Goal: Task Accomplishment & Management: Manage account settings

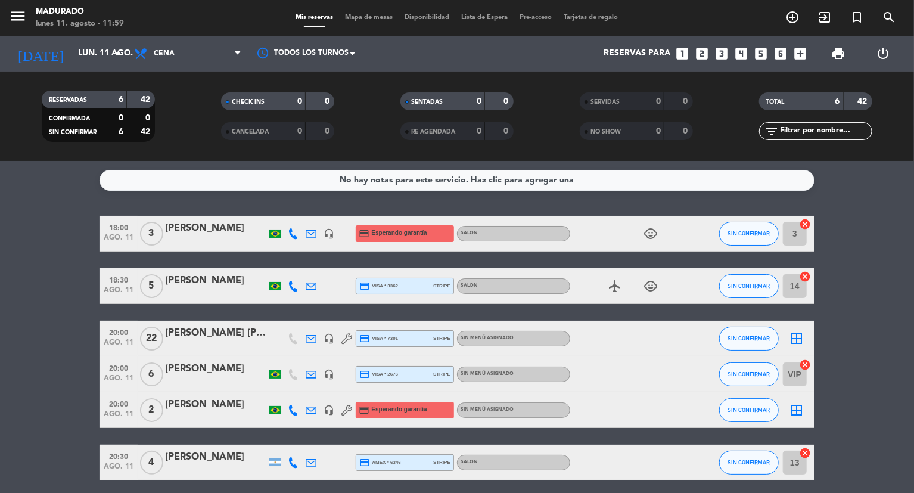
click at [798, 338] on icon "border_all" at bounding box center [796, 338] width 14 height 14
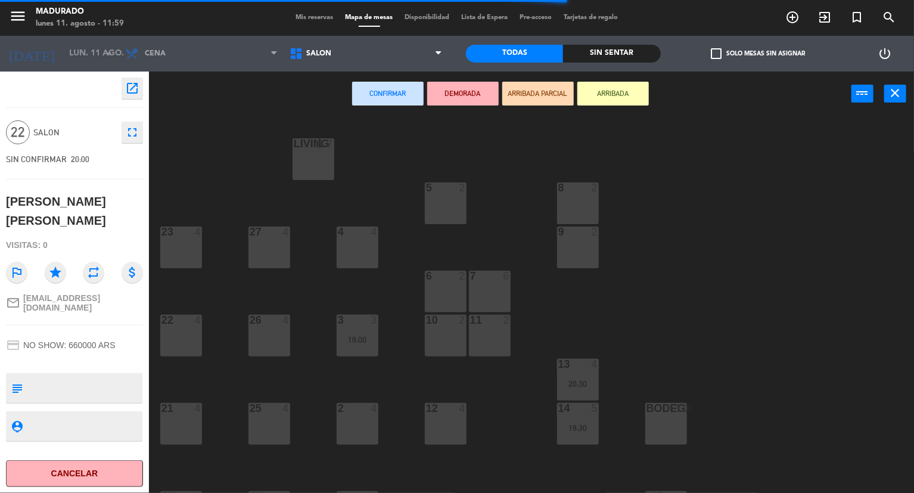
click at [435, 298] on div "6 2" at bounding box center [446, 291] width 42 height 42
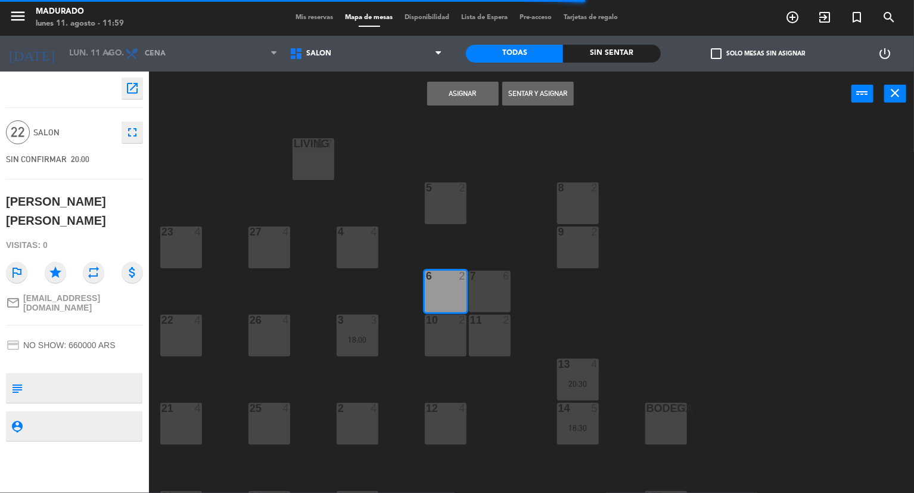
click at [490, 286] on div "7 6" at bounding box center [490, 291] width 42 height 42
click at [478, 341] on div "11 2" at bounding box center [490, 336] width 42 height 42
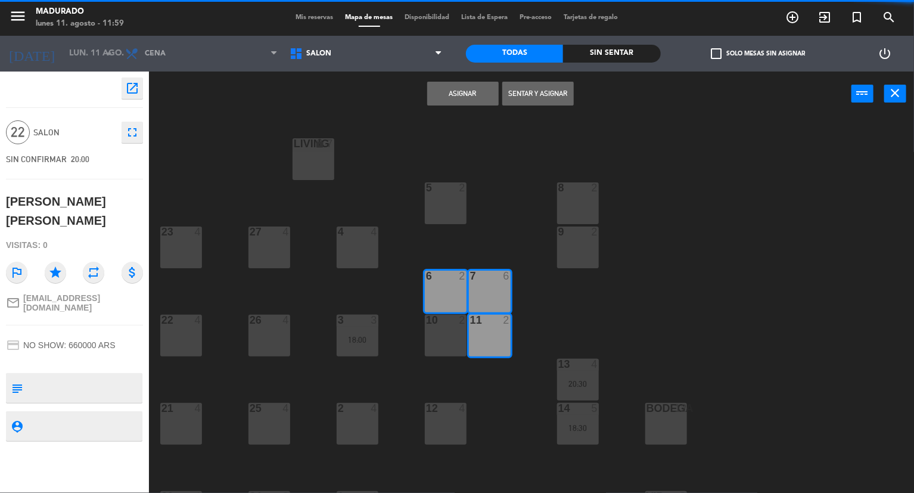
drag, startPoint x: 453, startPoint y: 343, endPoint x: 448, endPoint y: 376, distance: 33.7
click at [452, 343] on div "10 2" at bounding box center [446, 336] width 42 height 42
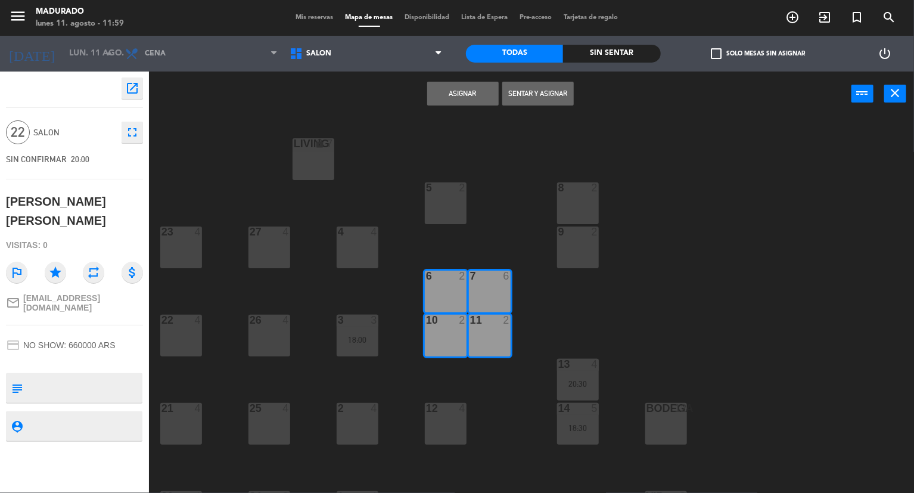
click at [448, 426] on div "12 4" at bounding box center [446, 424] width 42 height 42
click at [457, 99] on button "Asignar" at bounding box center [462, 94] width 71 height 24
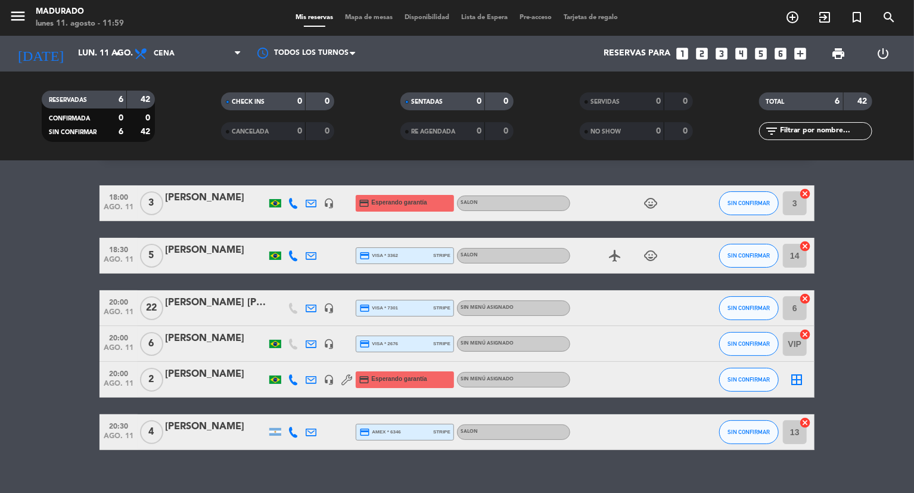
scroll to position [46, 0]
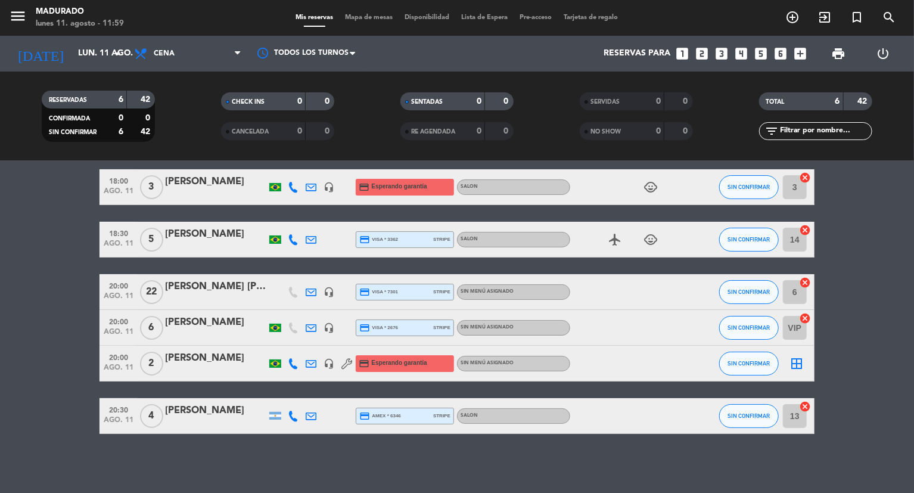
click at [798, 366] on icon "border_all" at bounding box center [796, 363] width 14 height 14
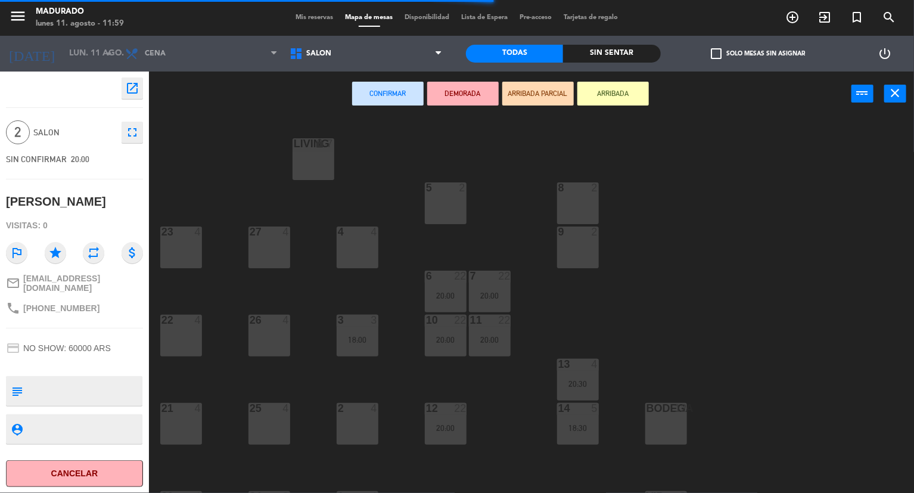
click at [344, 444] on div "2 4" at bounding box center [358, 424] width 42 height 42
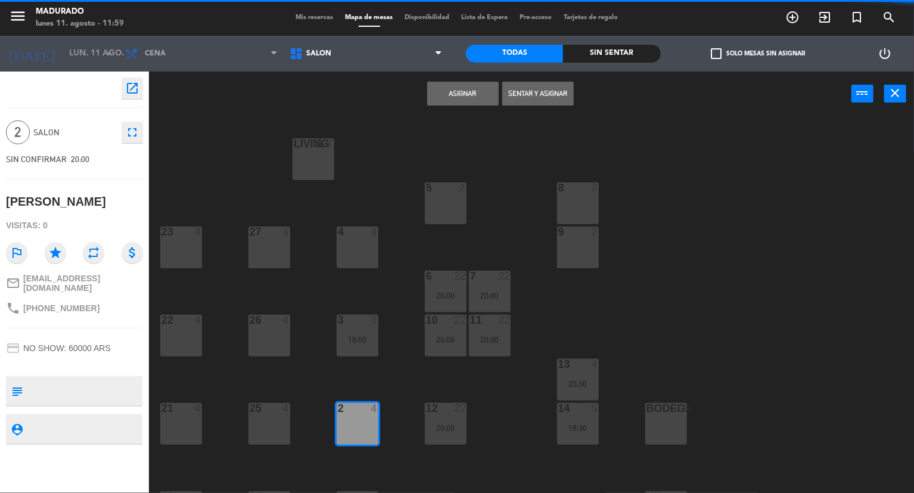
click at [368, 247] on div "4 4" at bounding box center [358, 247] width 42 height 42
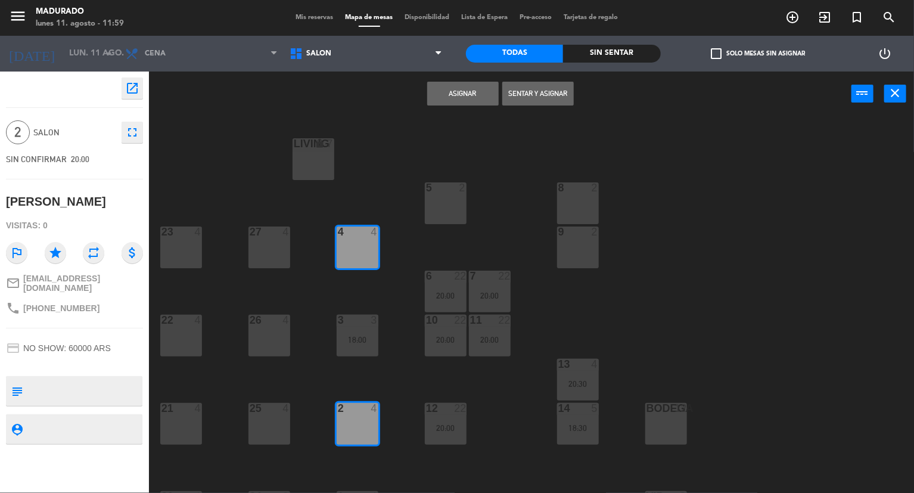
click at [345, 417] on div "2 4" at bounding box center [358, 424] width 42 height 42
click at [461, 95] on button "Asignar" at bounding box center [462, 94] width 71 height 24
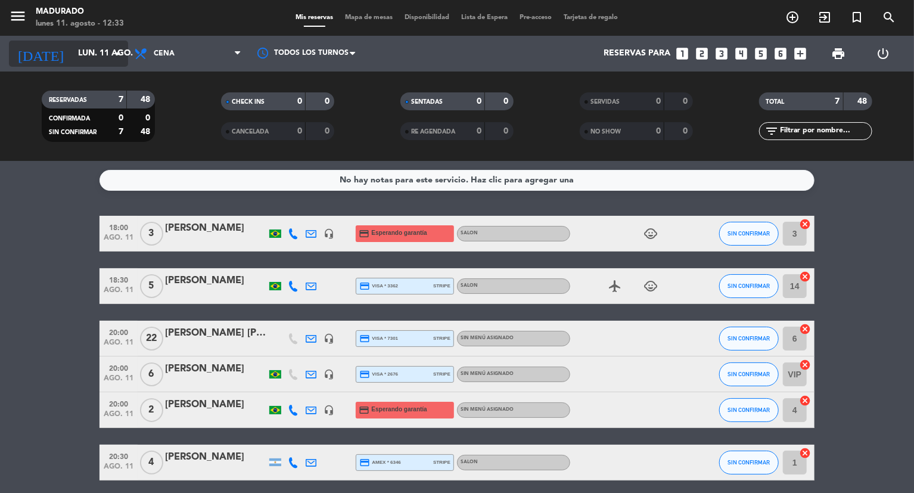
click at [89, 60] on input "lun. 11 ago." at bounding box center [128, 53] width 113 height 21
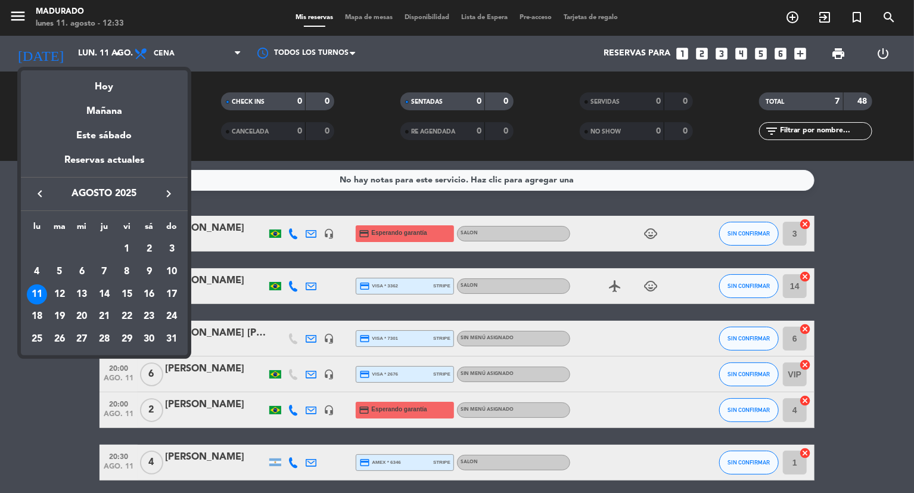
click at [38, 192] on icon "keyboard_arrow_left" at bounding box center [40, 193] width 14 height 14
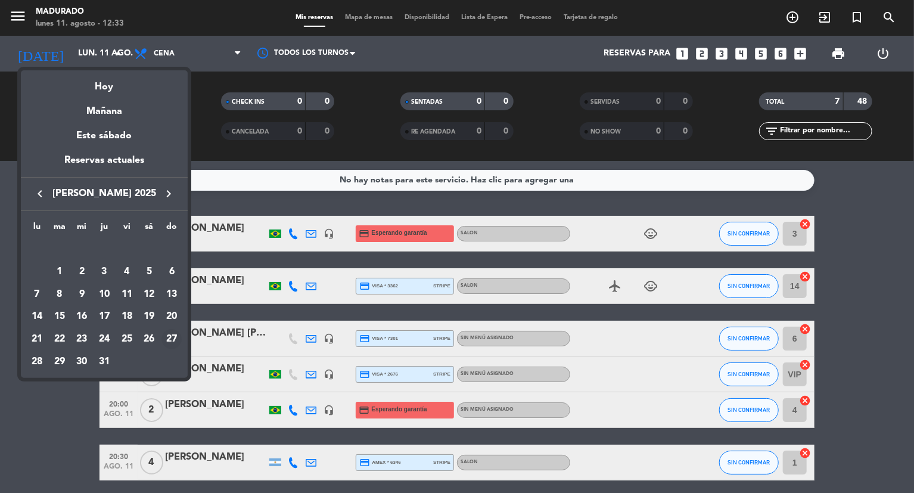
click at [171, 337] on div "27" at bounding box center [171, 339] width 20 height 20
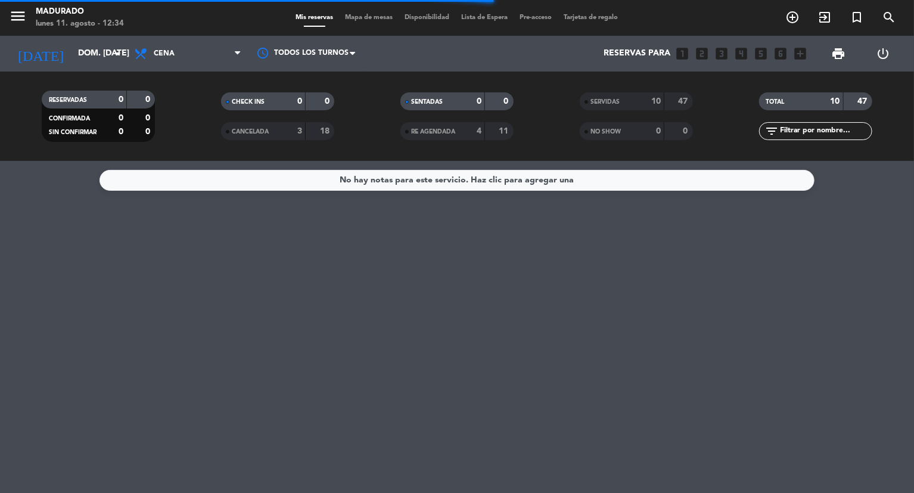
click at [588, 99] on div "SERVIDAS" at bounding box center [610, 102] width 55 height 14
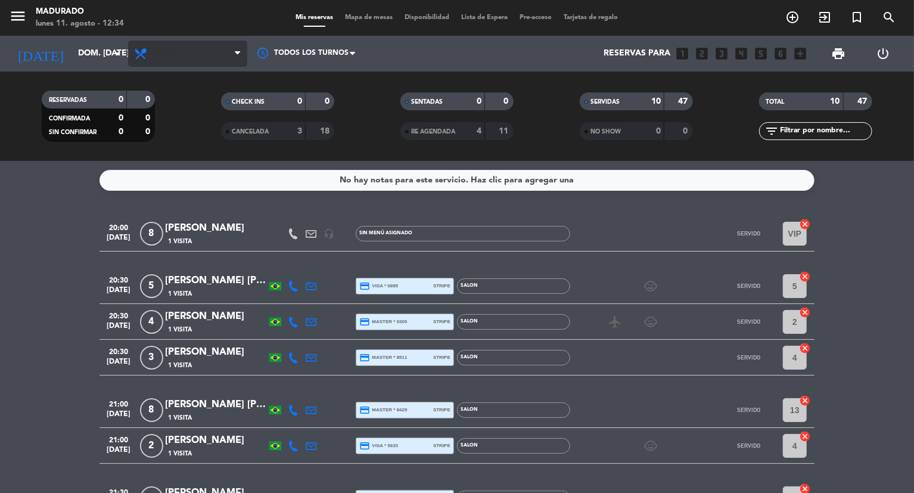
click at [178, 52] on span "Cena" at bounding box center [187, 54] width 119 height 26
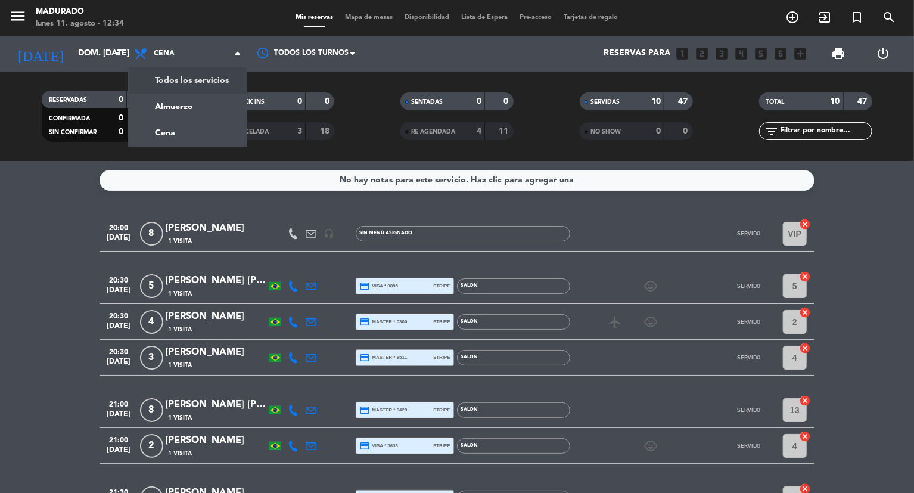
click at [191, 74] on div "menu Madurado lunes 11. agosto - 12:34 Mis reservas Mapa de mesas Disponibilida…" at bounding box center [457, 80] width 914 height 161
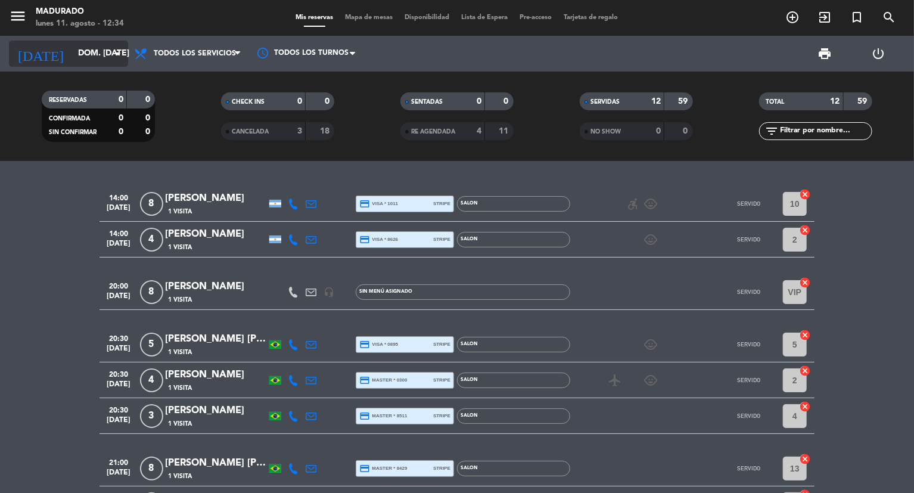
click at [107, 62] on input "dom. [DATE]" at bounding box center [128, 53] width 113 height 21
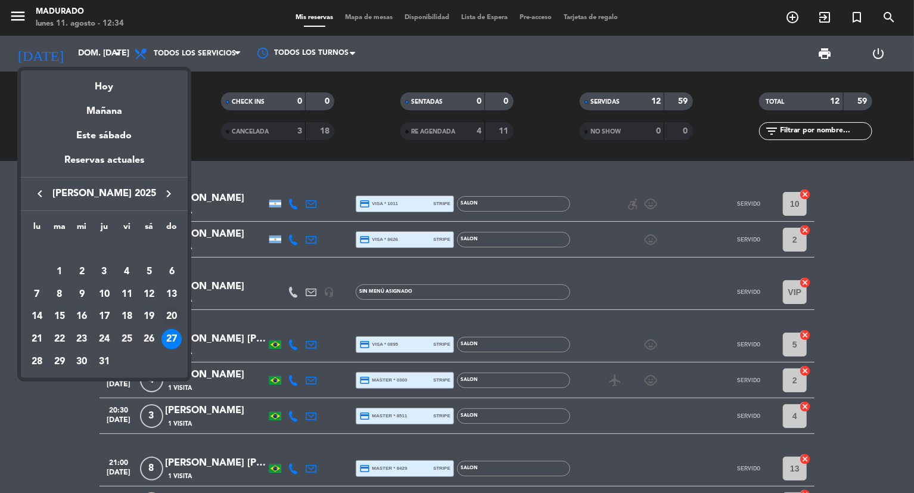
click at [173, 315] on div "20" at bounding box center [171, 316] width 20 height 20
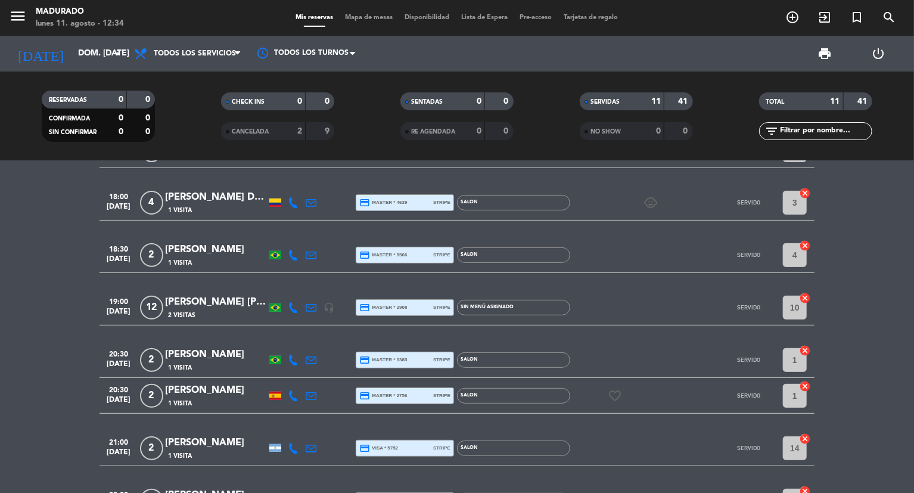
scroll to position [57, 0]
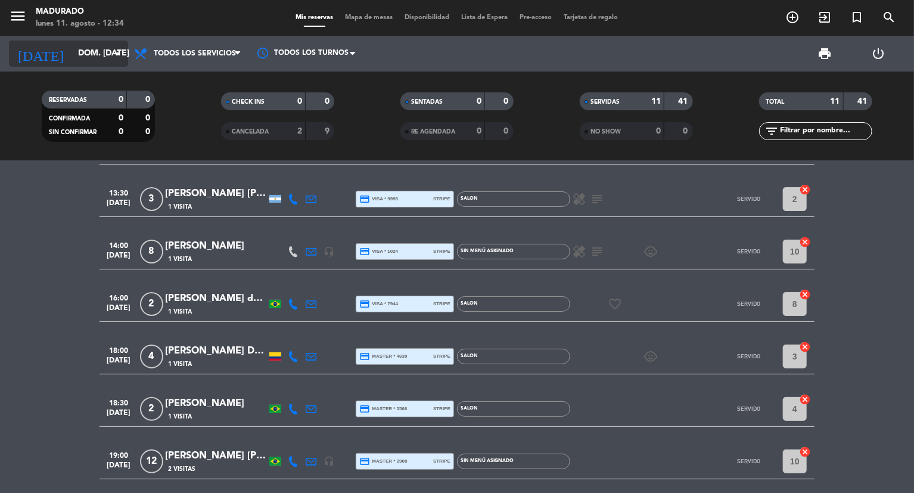
click at [102, 64] on input "dom. [DATE]" at bounding box center [128, 53] width 113 height 21
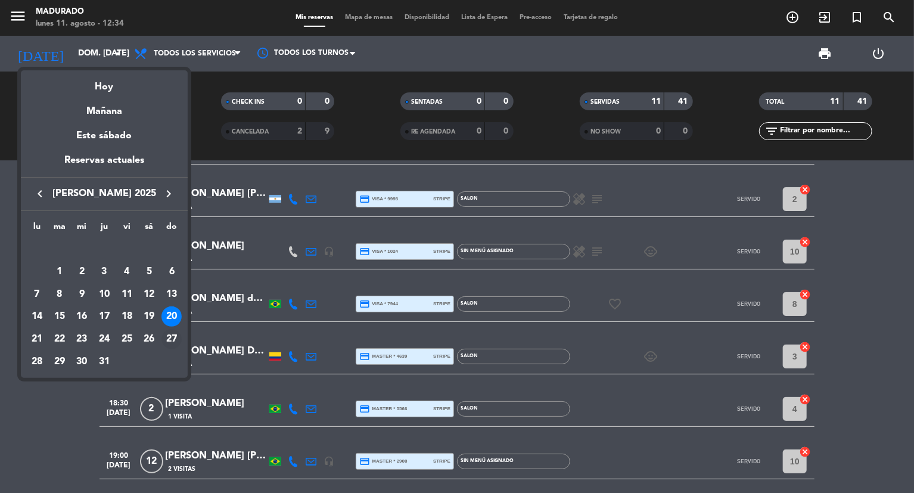
click at [166, 338] on div "27" at bounding box center [171, 339] width 20 height 20
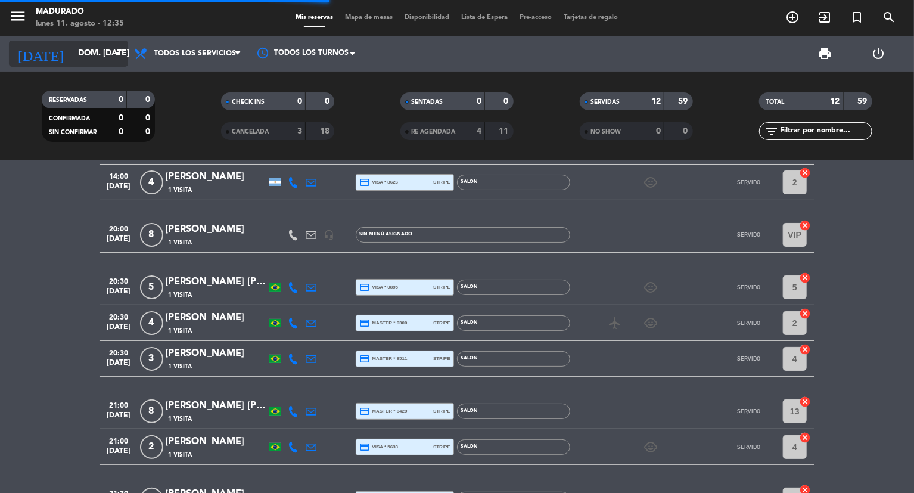
click at [103, 55] on input "dom. [DATE]" at bounding box center [128, 53] width 113 height 21
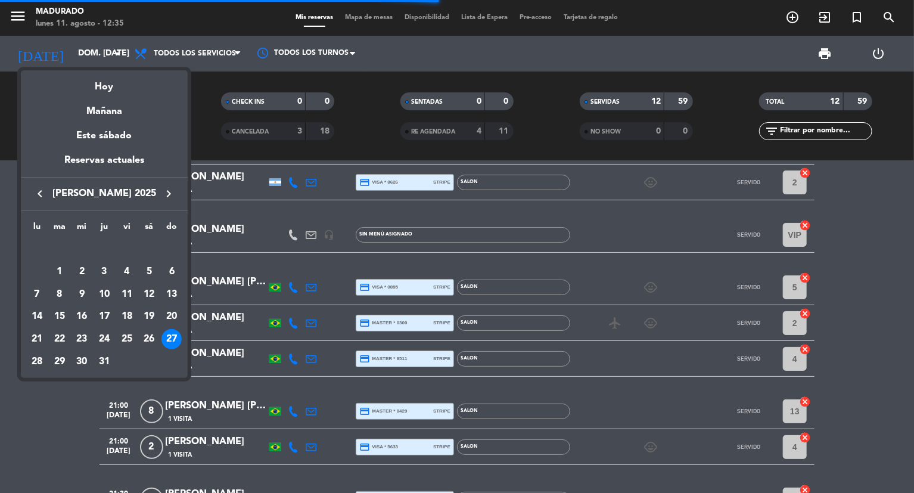
click at [175, 192] on icon "keyboard_arrow_right" at bounding box center [168, 193] width 14 height 14
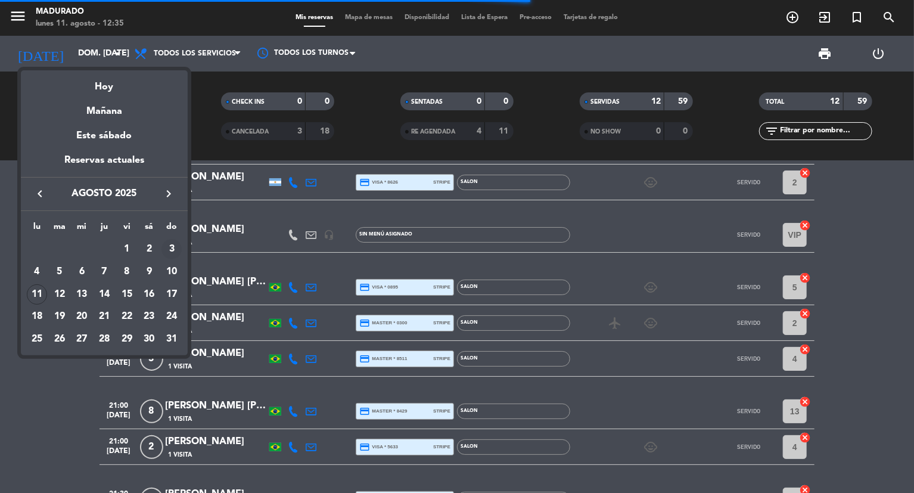
click at [173, 243] on div "3" at bounding box center [171, 249] width 20 height 20
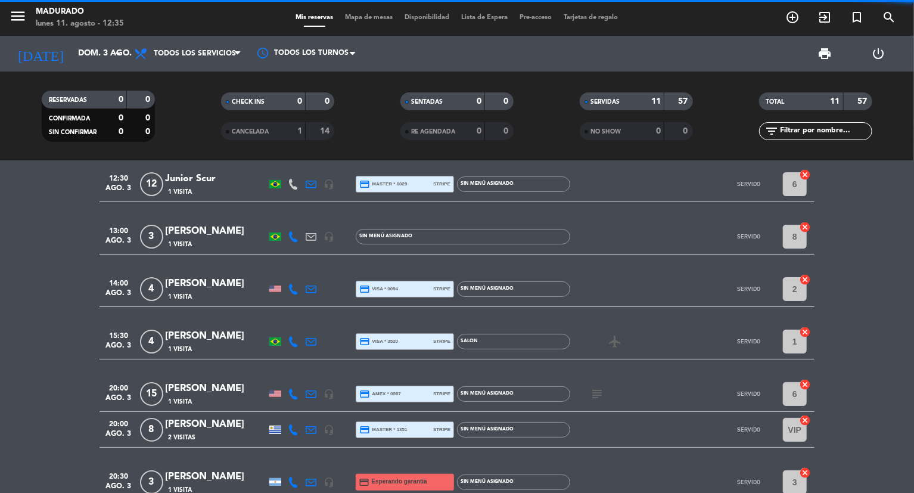
scroll to position [0, 0]
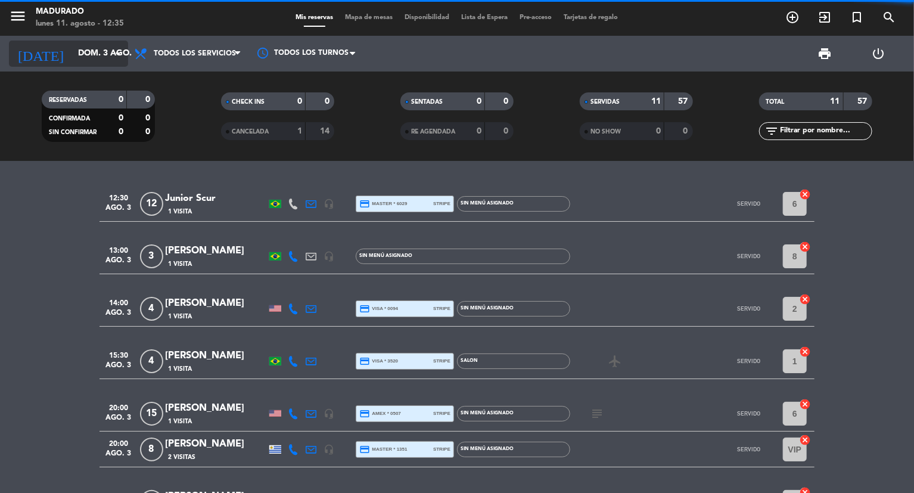
click at [77, 51] on input "dom. 3 ago." at bounding box center [128, 53] width 113 height 21
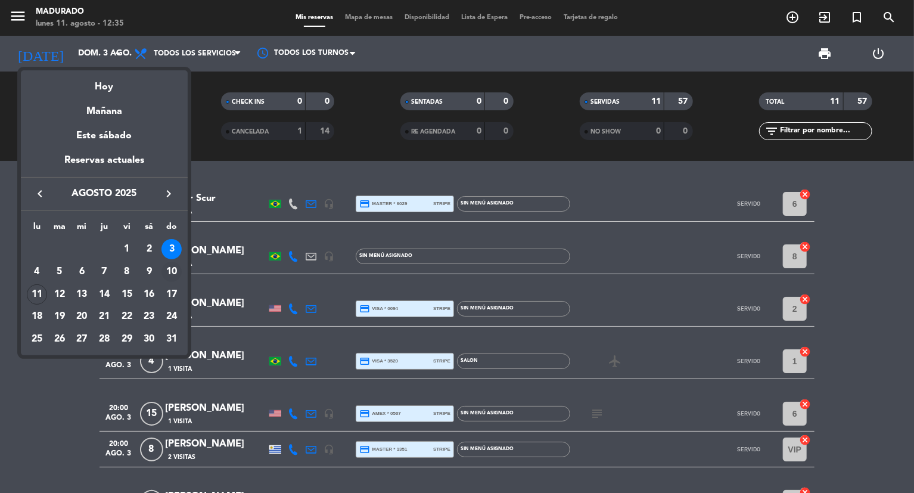
click at [175, 267] on div "10" at bounding box center [171, 271] width 20 height 20
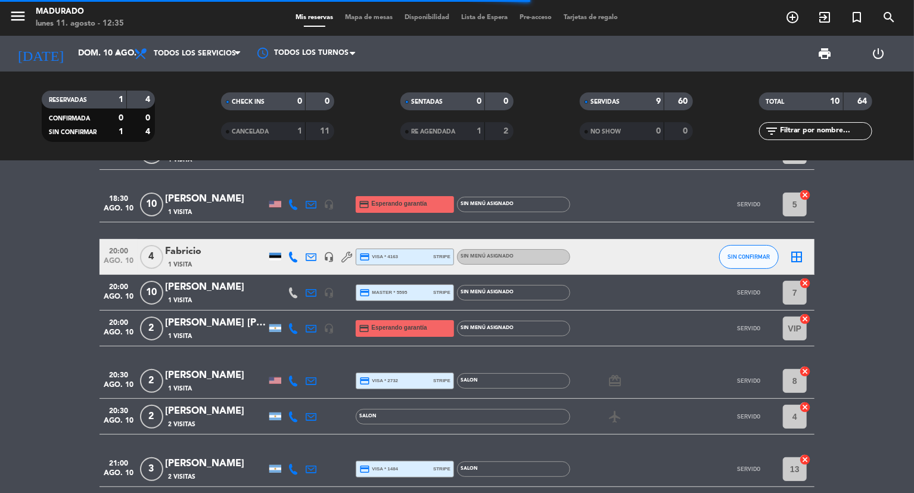
scroll to position [210, 0]
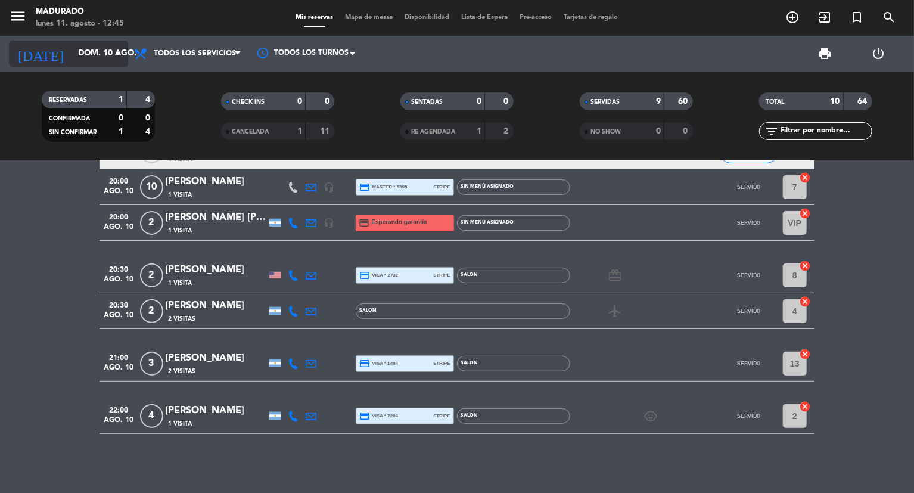
click at [87, 49] on input "dom. 10 ago." at bounding box center [128, 53] width 113 height 21
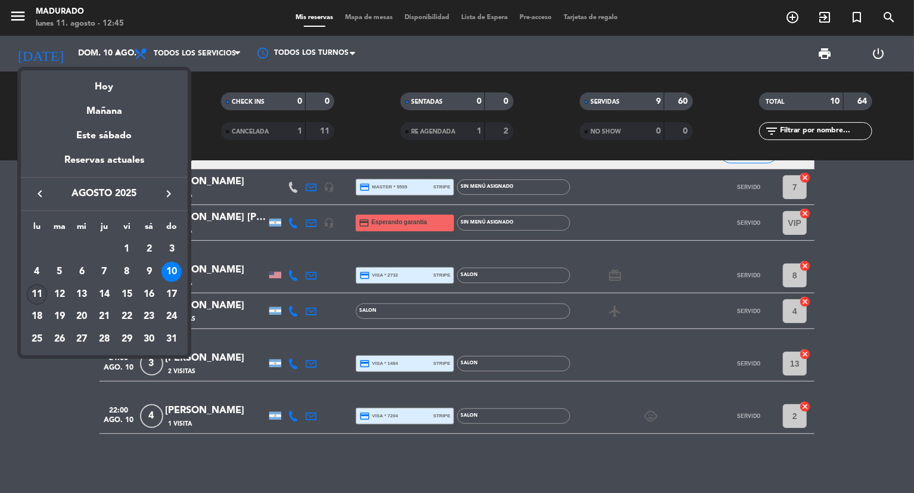
click at [40, 293] on div "11" at bounding box center [37, 294] width 20 height 20
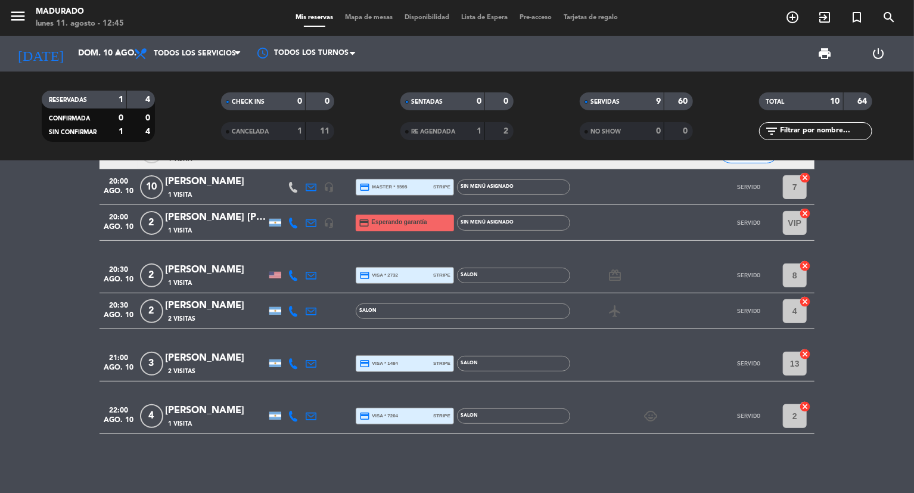
type input "lun. 11 ago."
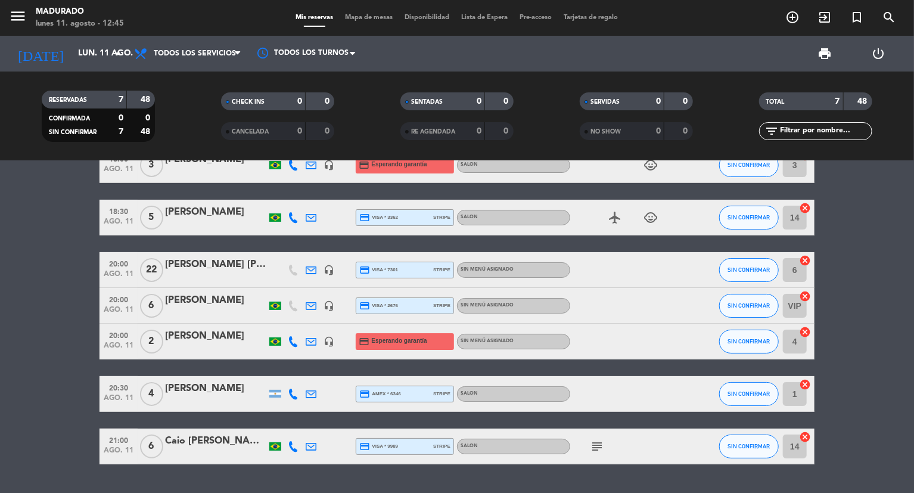
scroll to position [60, 0]
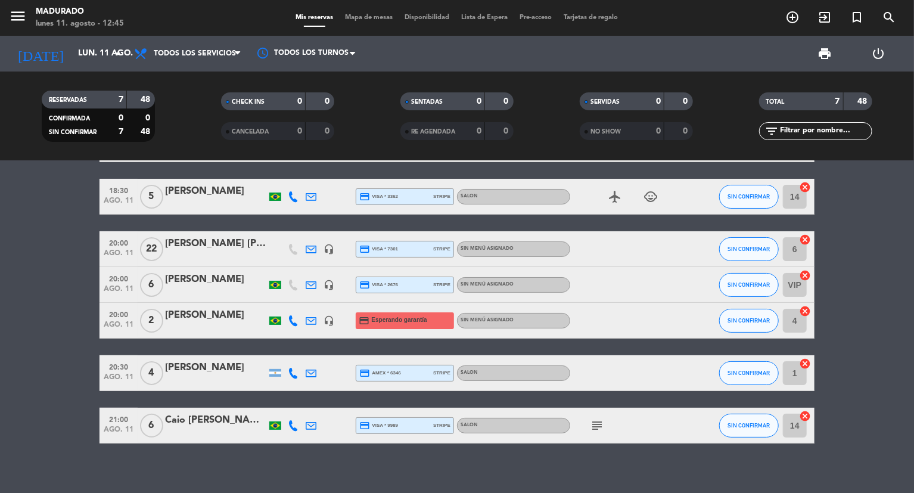
click at [597, 422] on icon "subject" at bounding box center [597, 425] width 14 height 14
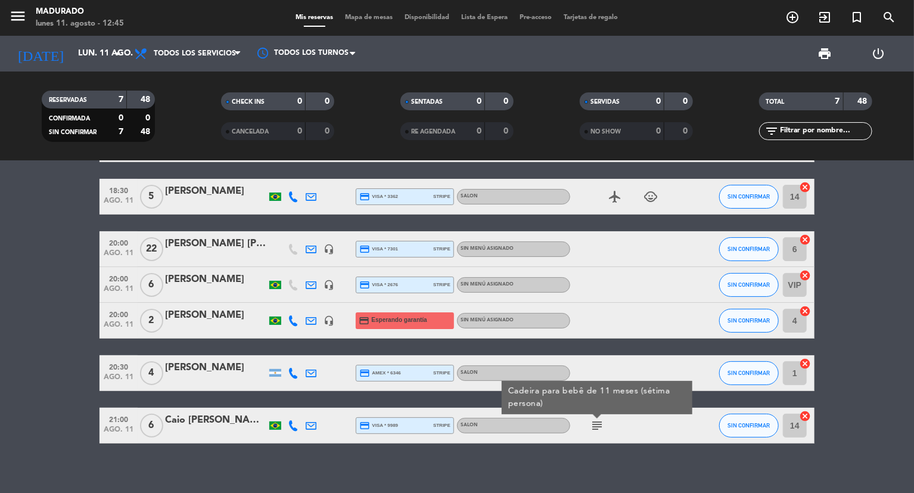
click at [330, 450] on div "18:00 ago. 11 3 [PERSON_NAME] headset_mic credit_card Esperando garantía SALON …" at bounding box center [457, 327] width 914 height 332
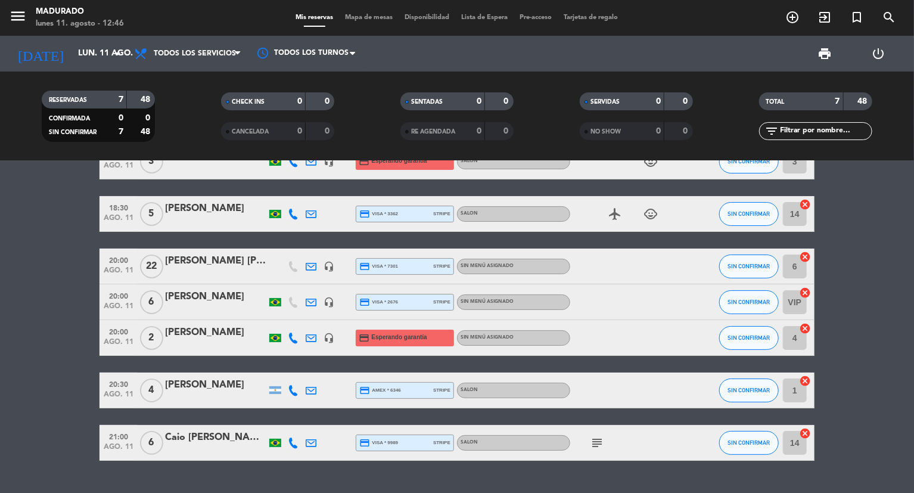
scroll to position [69, 0]
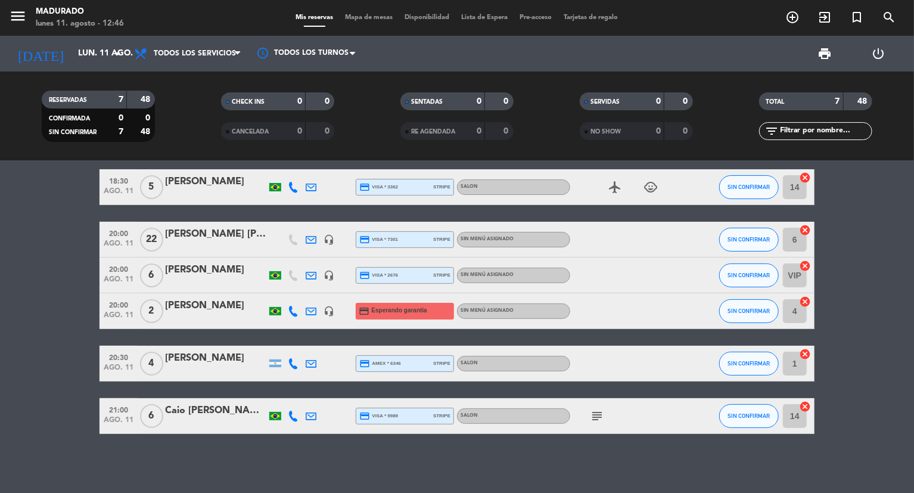
click at [603, 417] on icon "subject" at bounding box center [597, 416] width 14 height 14
click at [416, 476] on div "18:00 ago. 11 3 [PERSON_NAME] headset_mic credit_card Esperando garantía SALON …" at bounding box center [457, 327] width 914 height 332
click at [292, 412] on icon at bounding box center [293, 415] width 11 height 11
click at [288, 394] on span "Copiar" at bounding box center [281, 396] width 25 height 13
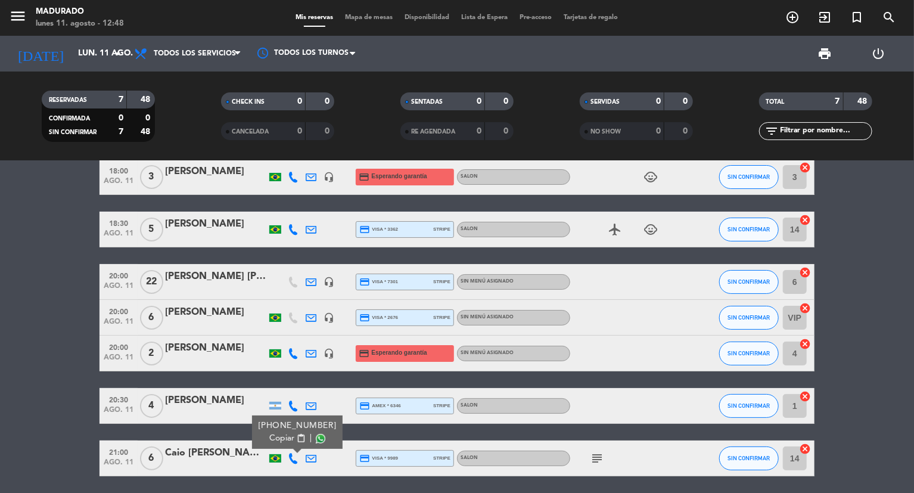
scroll to position [0, 0]
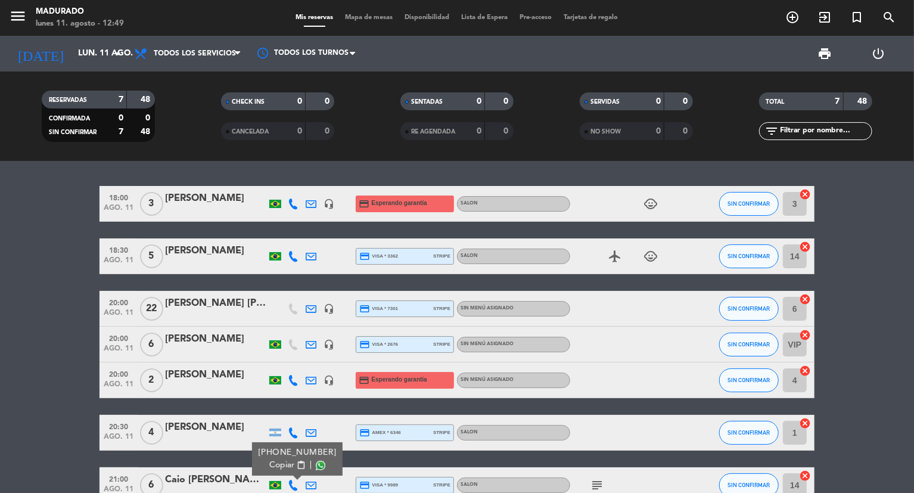
click at [292, 207] on icon at bounding box center [293, 203] width 11 height 11
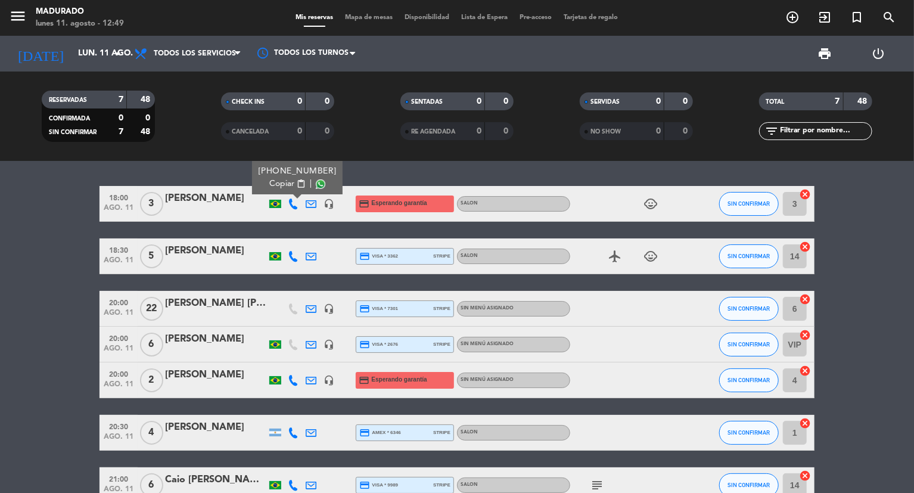
click at [287, 184] on span "Copiar" at bounding box center [281, 184] width 25 height 13
click at [203, 196] on div "[PERSON_NAME]" at bounding box center [215, 198] width 101 height 15
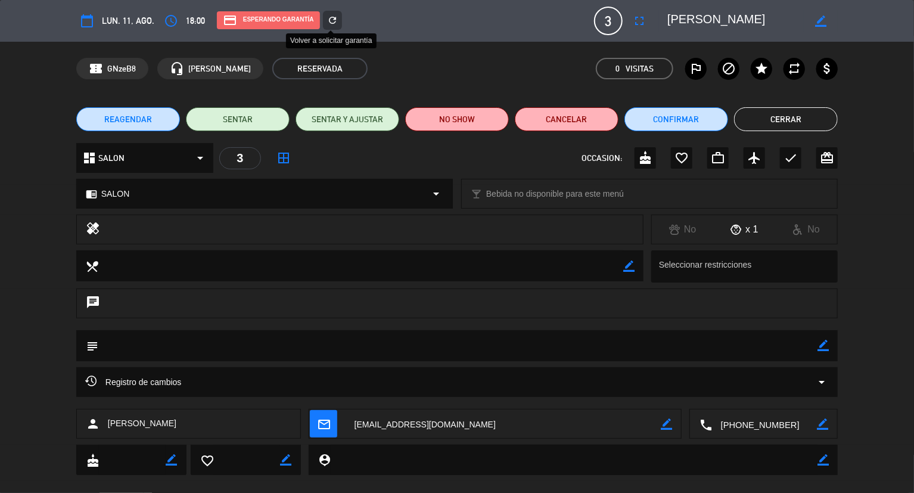
click at [323, 19] on div "refresh" at bounding box center [332, 20] width 19 height 19
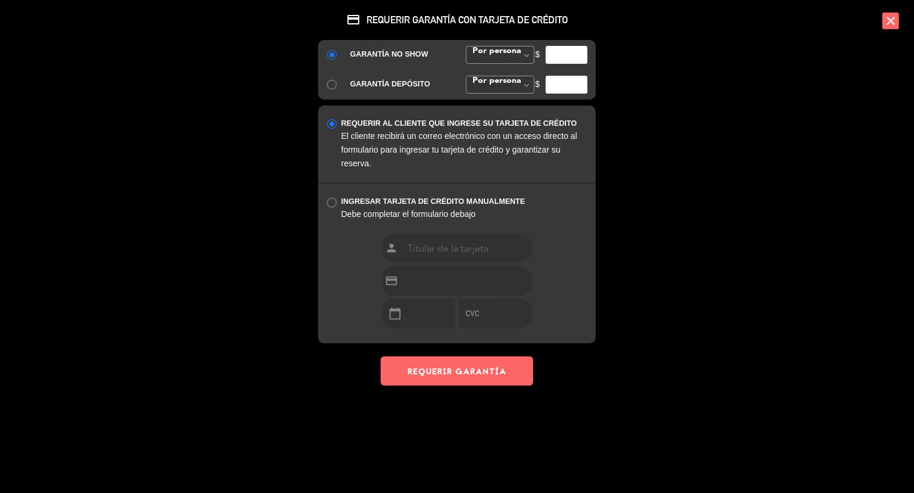
click at [557, 57] on input "number" at bounding box center [567, 55] width 42 height 18
type input "30000"
click at [475, 368] on button "REQUERIR GARANTÍA" at bounding box center [457, 370] width 152 height 29
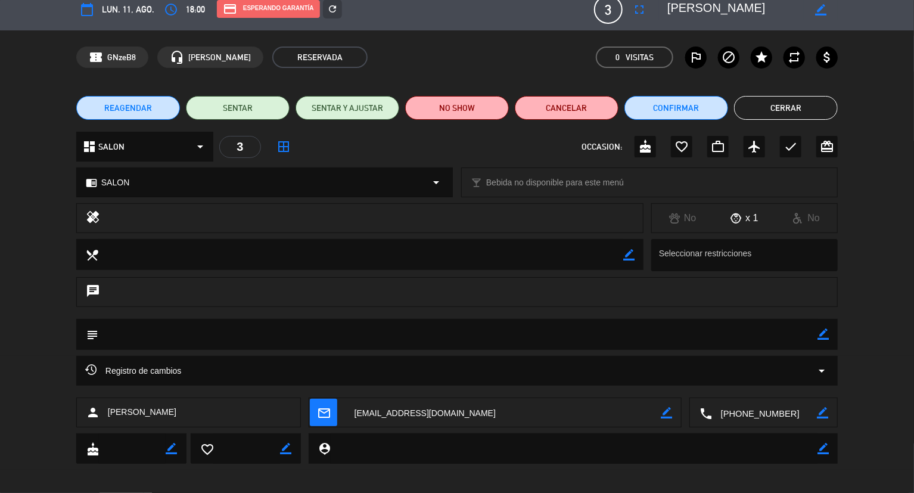
scroll to position [17, 0]
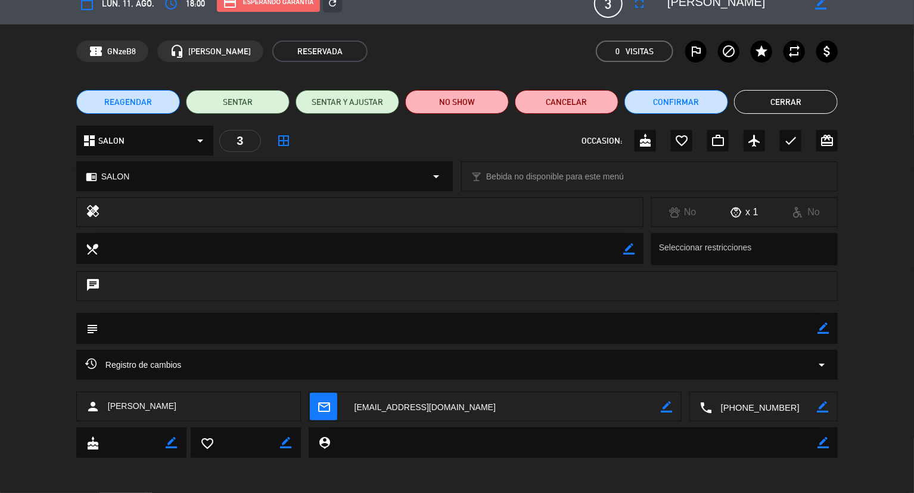
click at [676, 407] on div "mail_outline border_color" at bounding box center [495, 407] width 372 height 30
click at [667, 406] on icon "border_color" at bounding box center [666, 406] width 11 height 11
drag, startPoint x: 468, startPoint y: 413, endPoint x: 281, endPoint y: 412, distance: 187.6
click at [281, 412] on div "person [PERSON_NAME] mail_outline local_phone border_color" at bounding box center [456, 406] width 761 height 30
paste textarea "juliana_venturi2@hot"
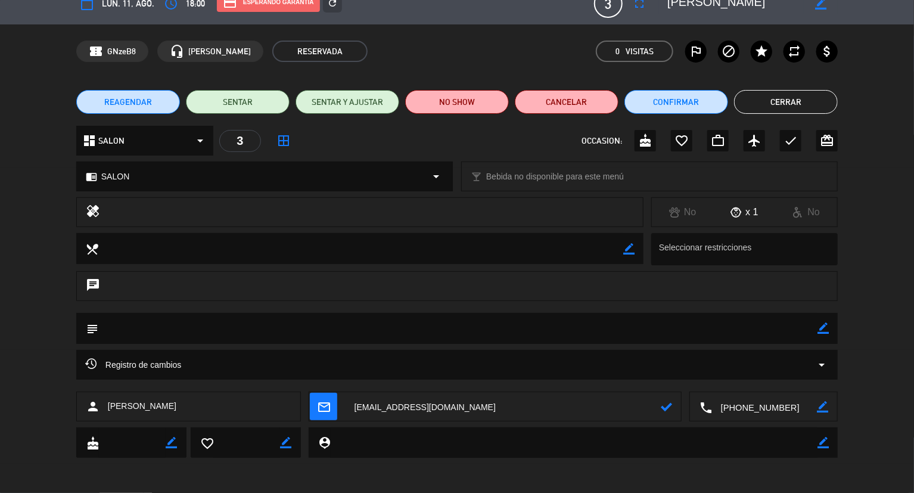
type textarea "[EMAIL_ADDRESS][DOMAIN_NAME]"
click at [669, 409] on icon at bounding box center [666, 406] width 11 height 11
click at [327, 2] on icon "refresh" at bounding box center [332, 3] width 11 height 11
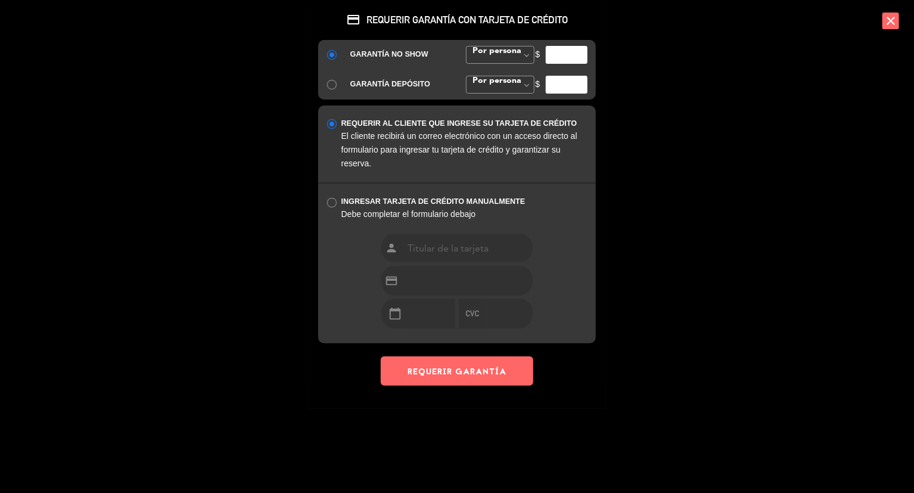
click at [567, 51] on input "number" at bounding box center [567, 55] width 42 height 18
type input "30000"
click at [569, 79] on input "number" at bounding box center [567, 85] width 42 height 18
click at [401, 52] on div "GARANTÍA NO SHOW" at bounding box center [399, 54] width 98 height 13
click at [466, 377] on button "REQUERIR GARANTÍA" at bounding box center [457, 370] width 152 height 29
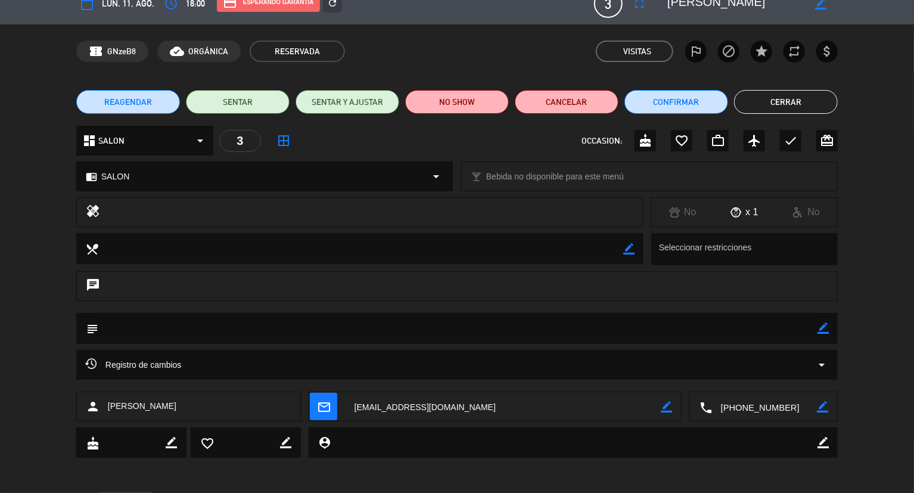
click at [756, 102] on button "Cerrar" at bounding box center [786, 102] width 104 height 24
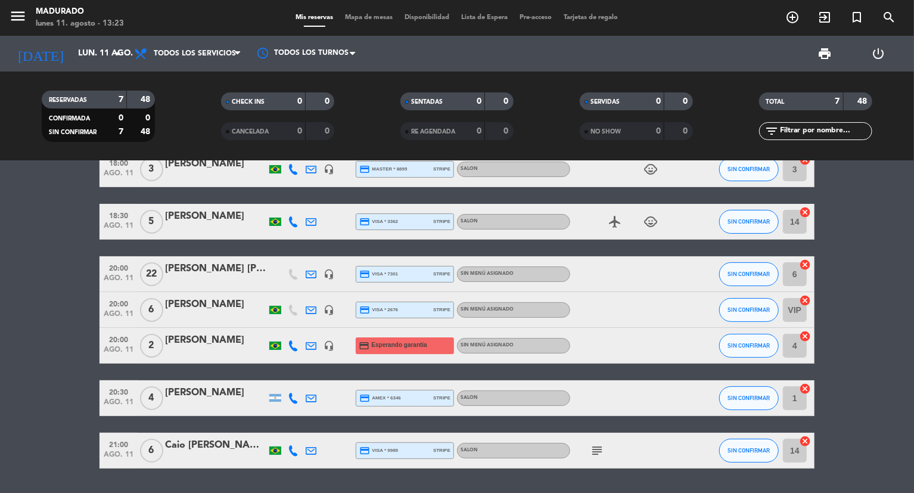
scroll to position [0, 0]
